Goal: Share content

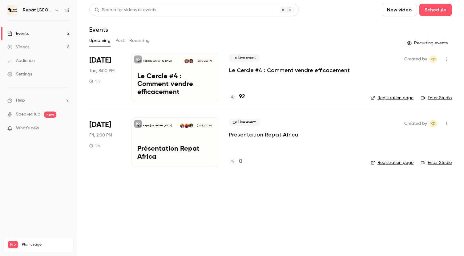
click at [272, 135] on p "Présentation Repat Africa" at bounding box center [263, 134] width 69 height 7
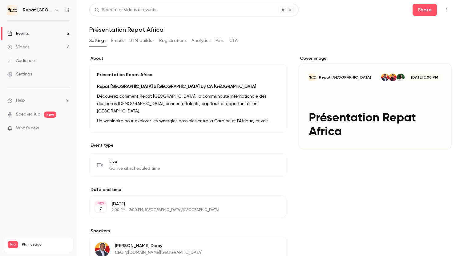
click at [448, 9] on icon "button" at bounding box center [447, 10] width 5 height 4
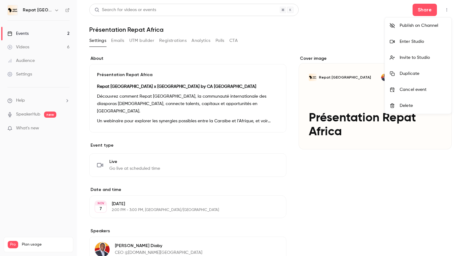
click at [420, 11] on div at bounding box center [232, 128] width 464 height 256
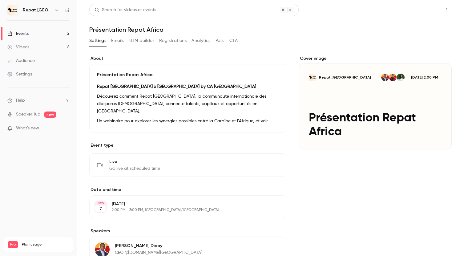
click at [425, 11] on button "Share" at bounding box center [425, 10] width 24 height 12
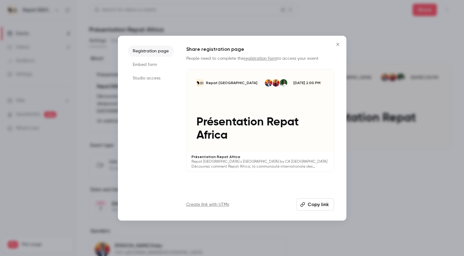
click at [314, 202] on button "Copy link" at bounding box center [315, 204] width 38 height 12
